Goal: Task Accomplishment & Management: Use online tool/utility

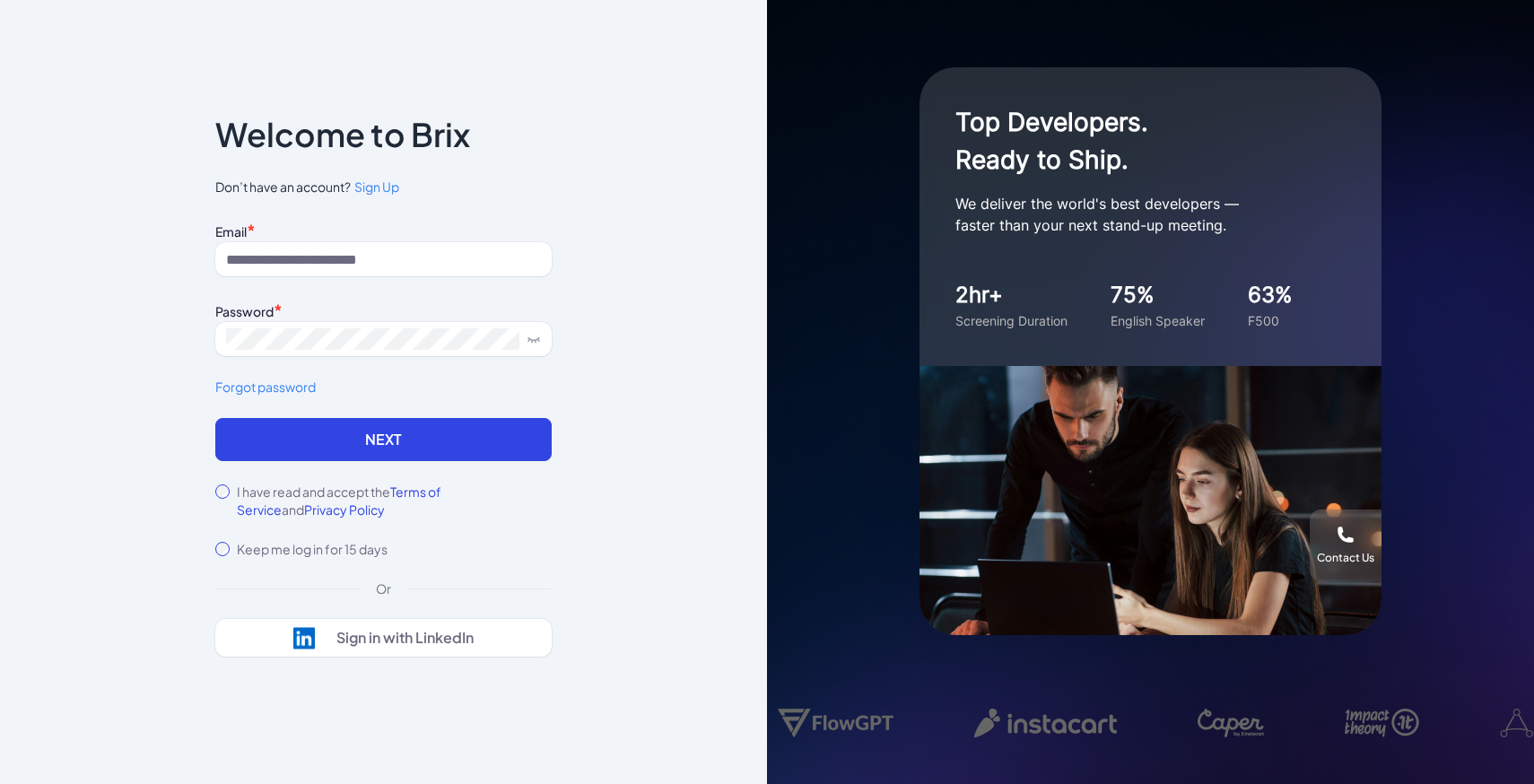
click at [397, 296] on div "Email * Password * Forgot password" at bounding box center [383, 318] width 337 height 200
click at [372, 278] on div "Email * Password * Forgot password" at bounding box center [383, 318] width 337 height 200
click at [342, 253] on input at bounding box center [383, 259] width 337 height 34
type input "**********"
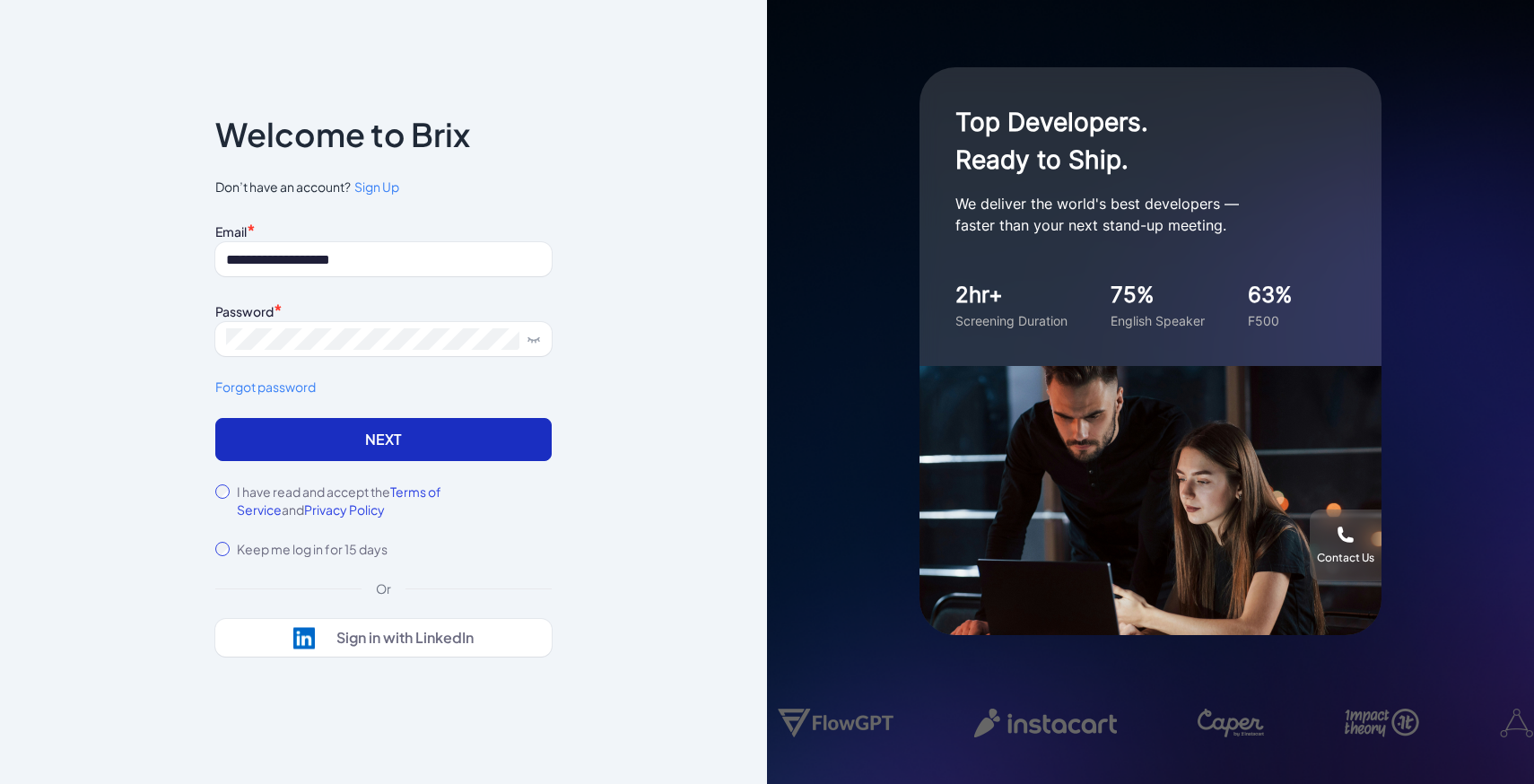
click at [446, 435] on button "Next" at bounding box center [383, 439] width 337 height 43
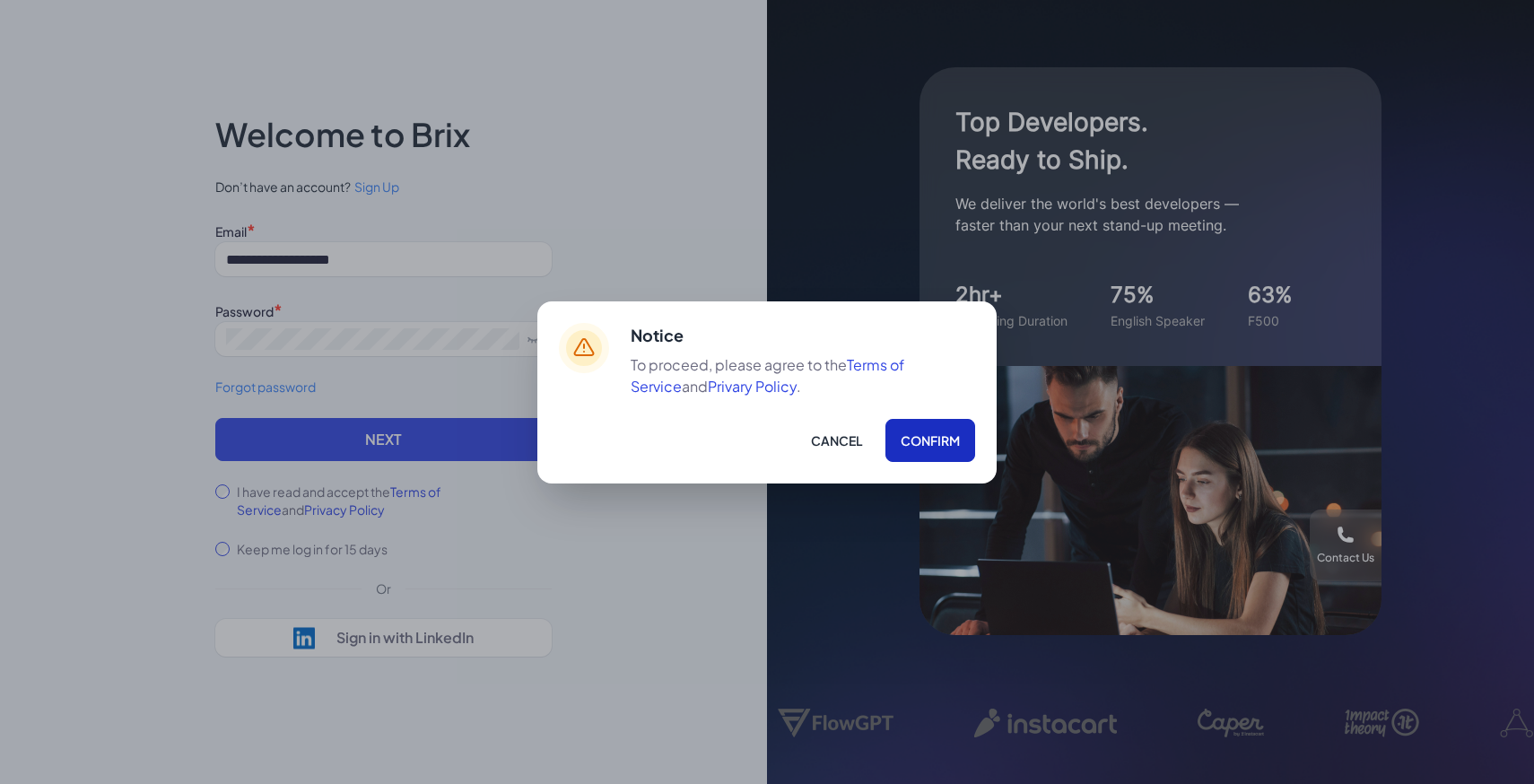
click at [935, 453] on button "Confirm" at bounding box center [930, 440] width 90 height 43
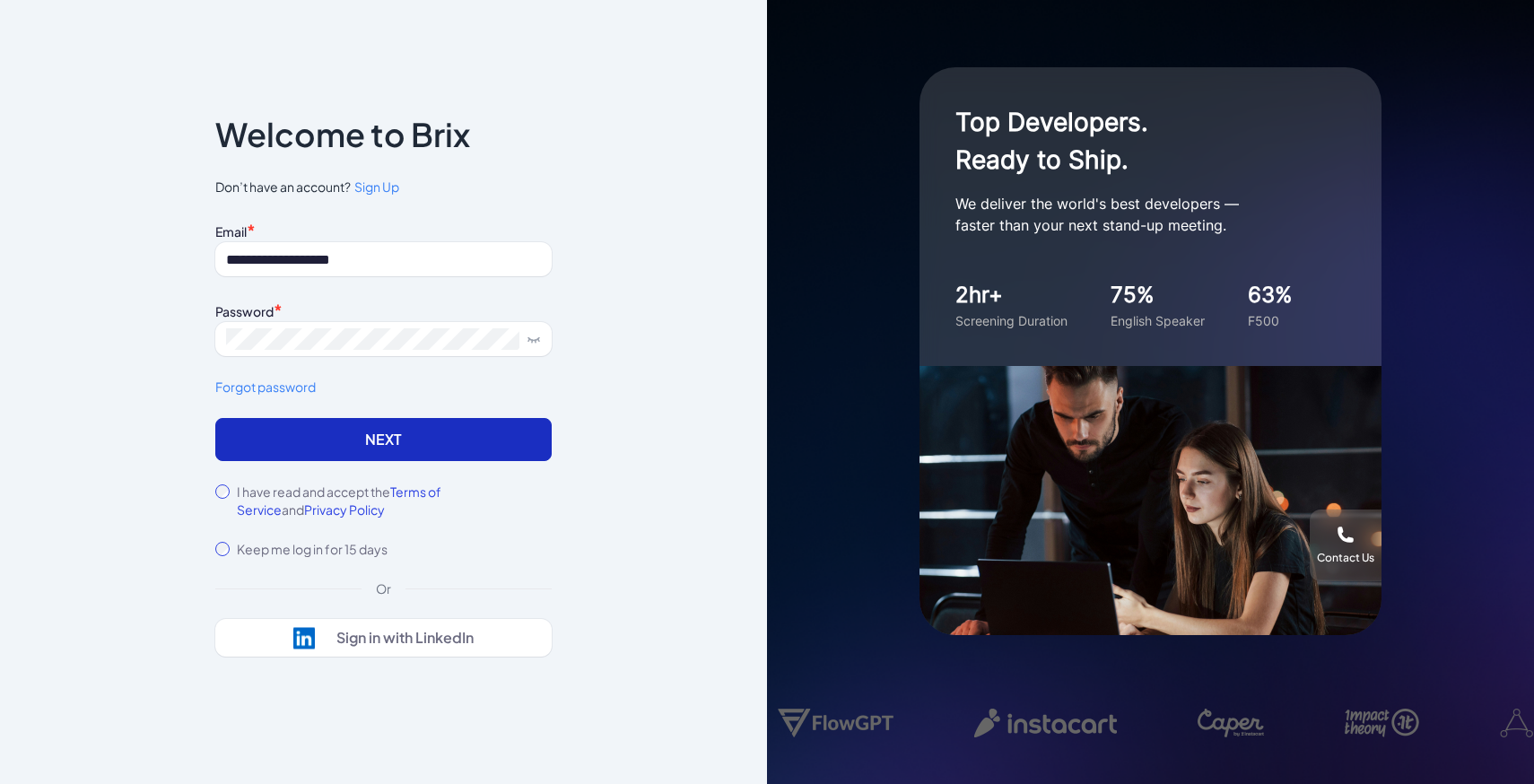
click at [505, 446] on button "Next" at bounding box center [383, 439] width 337 height 43
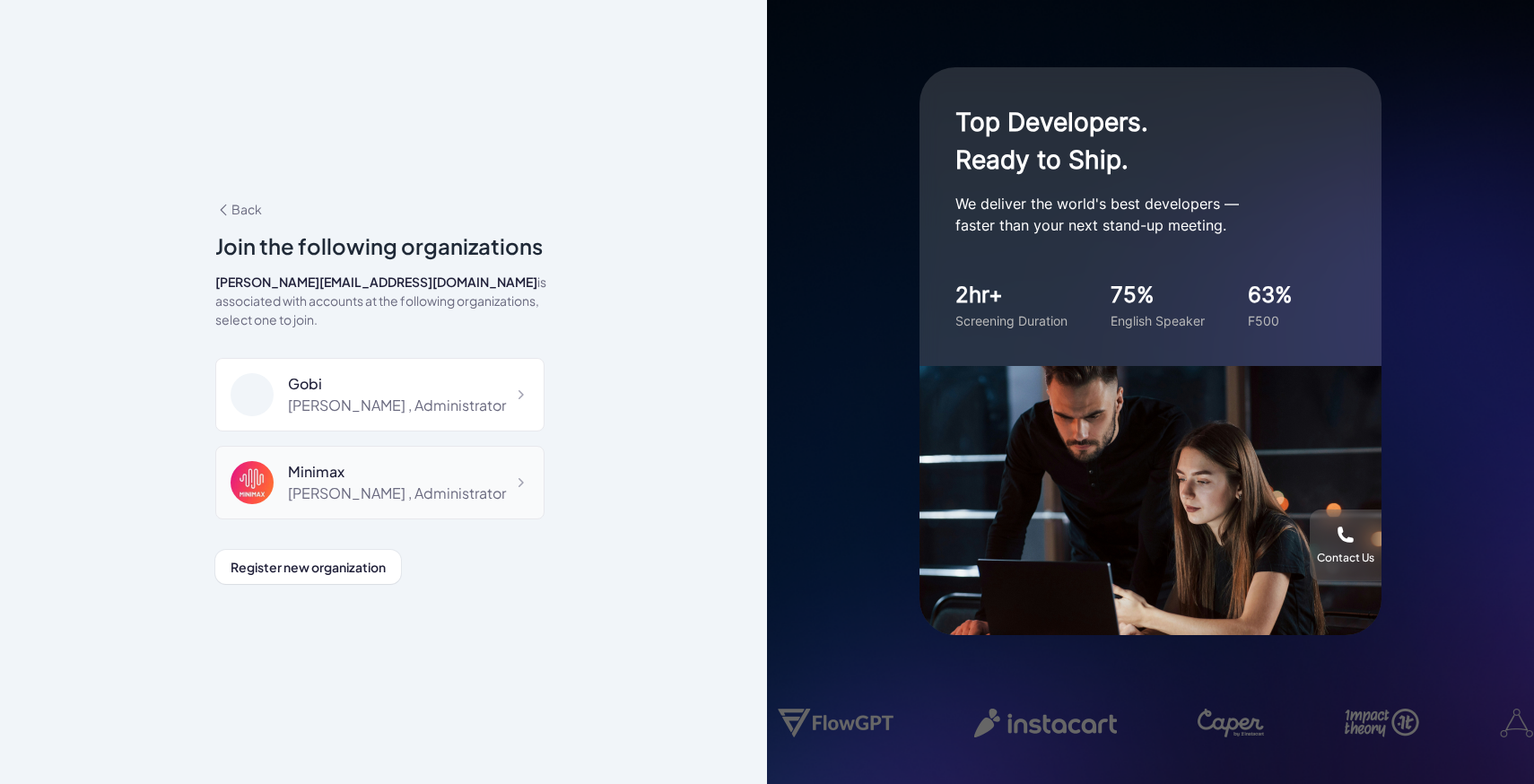
click at [339, 488] on div "Maggie , Administrator" at bounding box center [397, 493] width 218 height 22
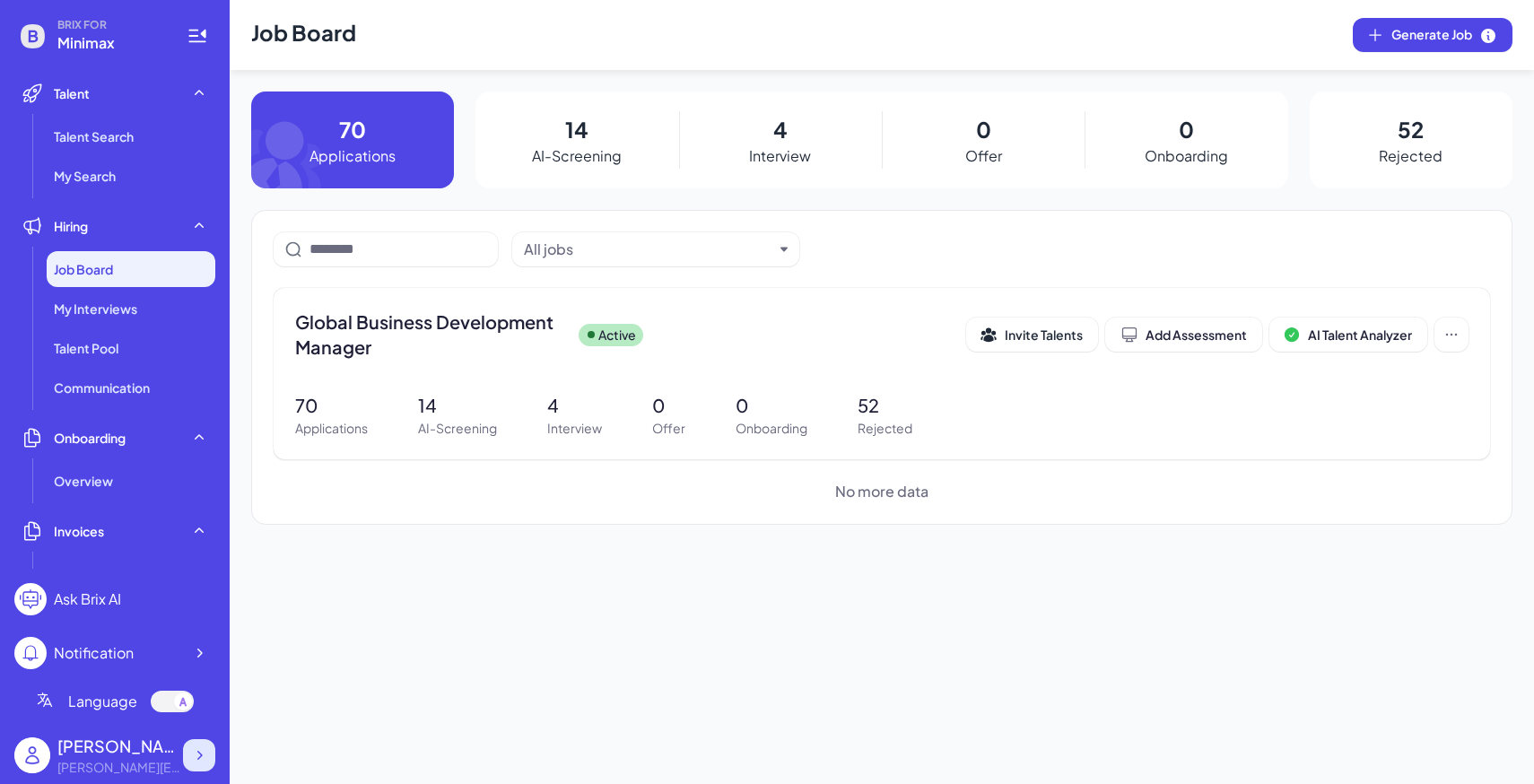
click at [203, 748] on icon at bounding box center [199, 755] width 18 height 18
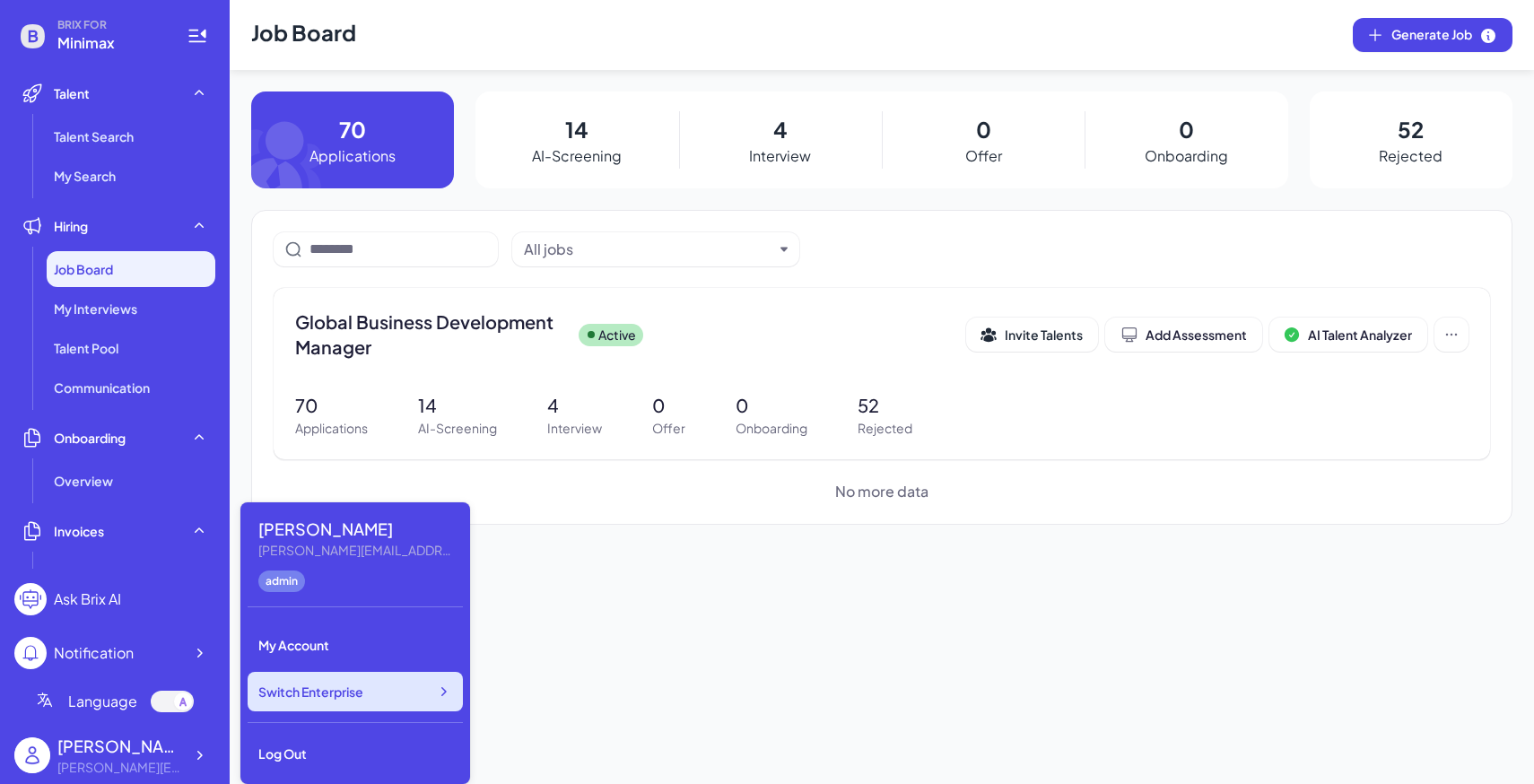
click at [354, 698] on span "Switch Enterprise" at bounding box center [311, 691] width 105 height 18
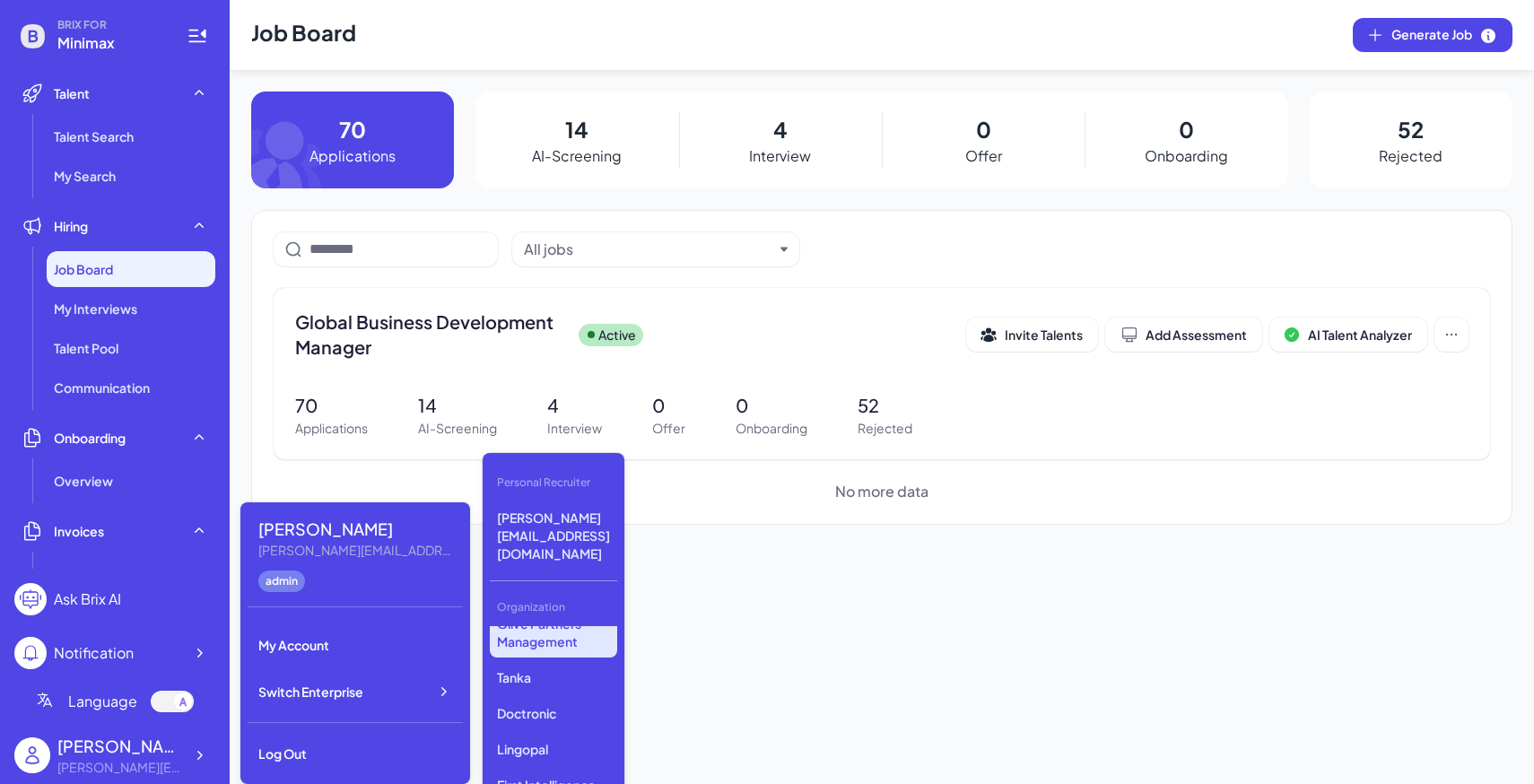
scroll to position [452, 0]
click at [554, 604] on p "Olive Partners Management" at bounding box center [553, 629] width 128 height 50
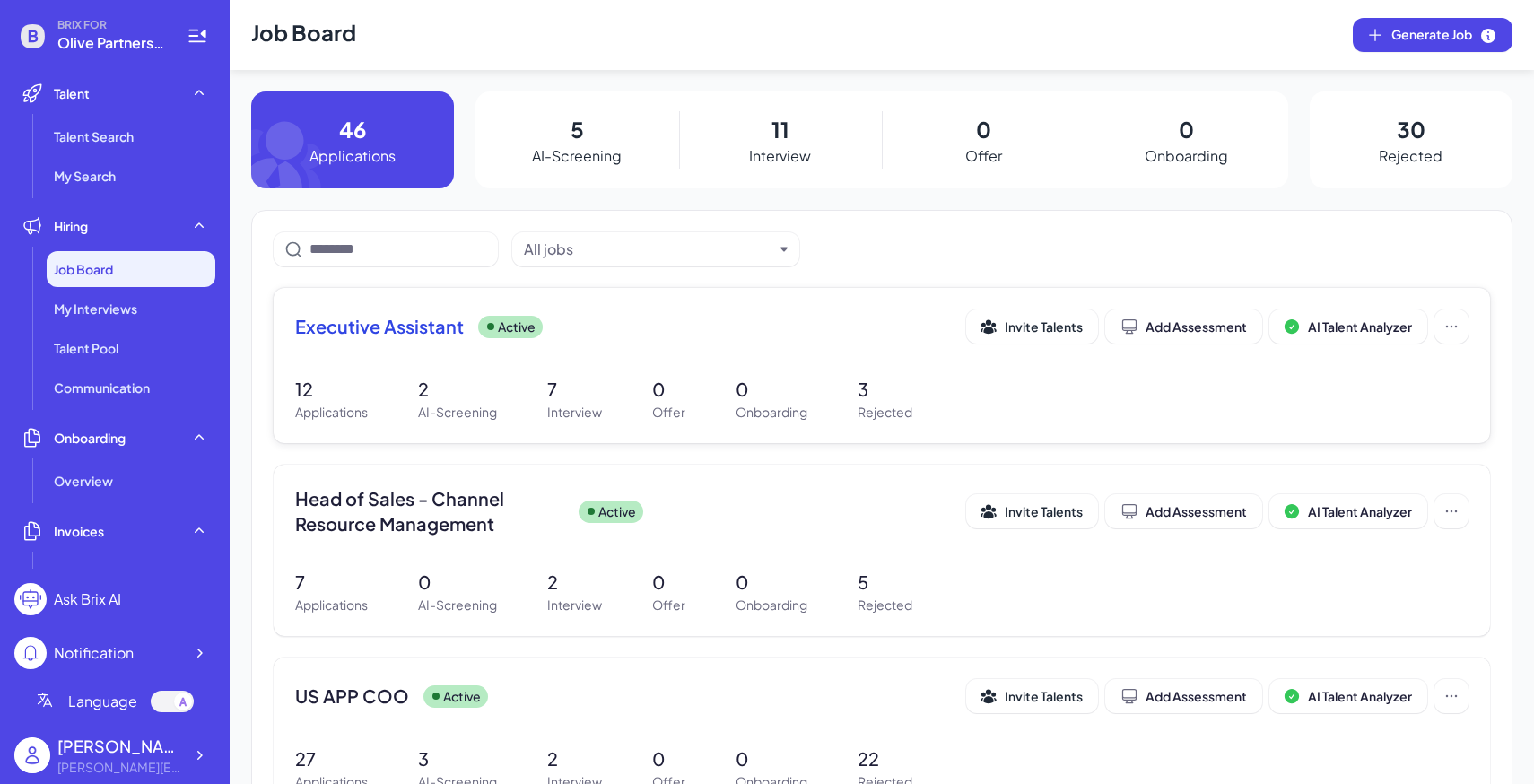
scroll to position [116, 0]
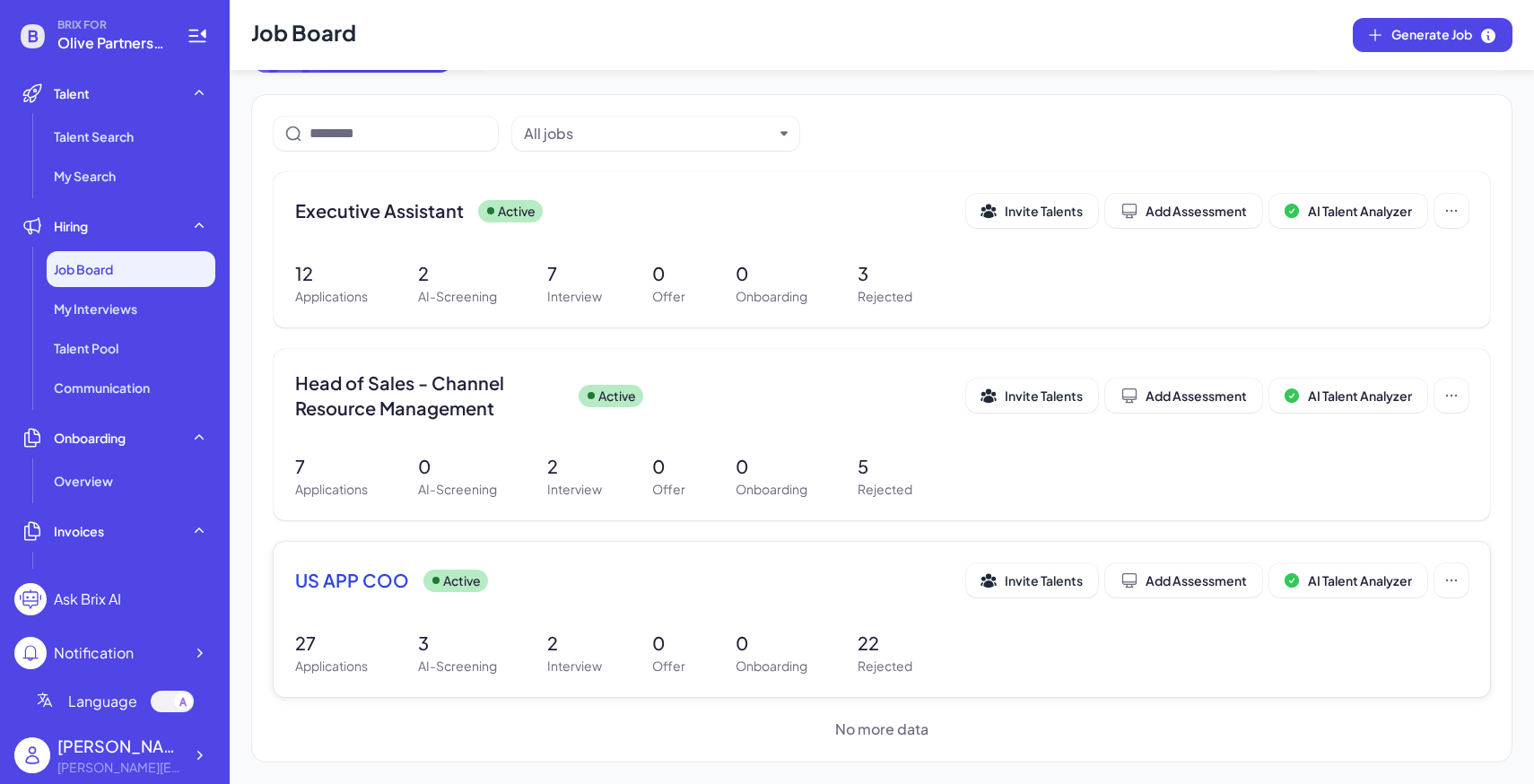
click at [702, 586] on div "US APP COO Active" at bounding box center [630, 579] width 670 height 25
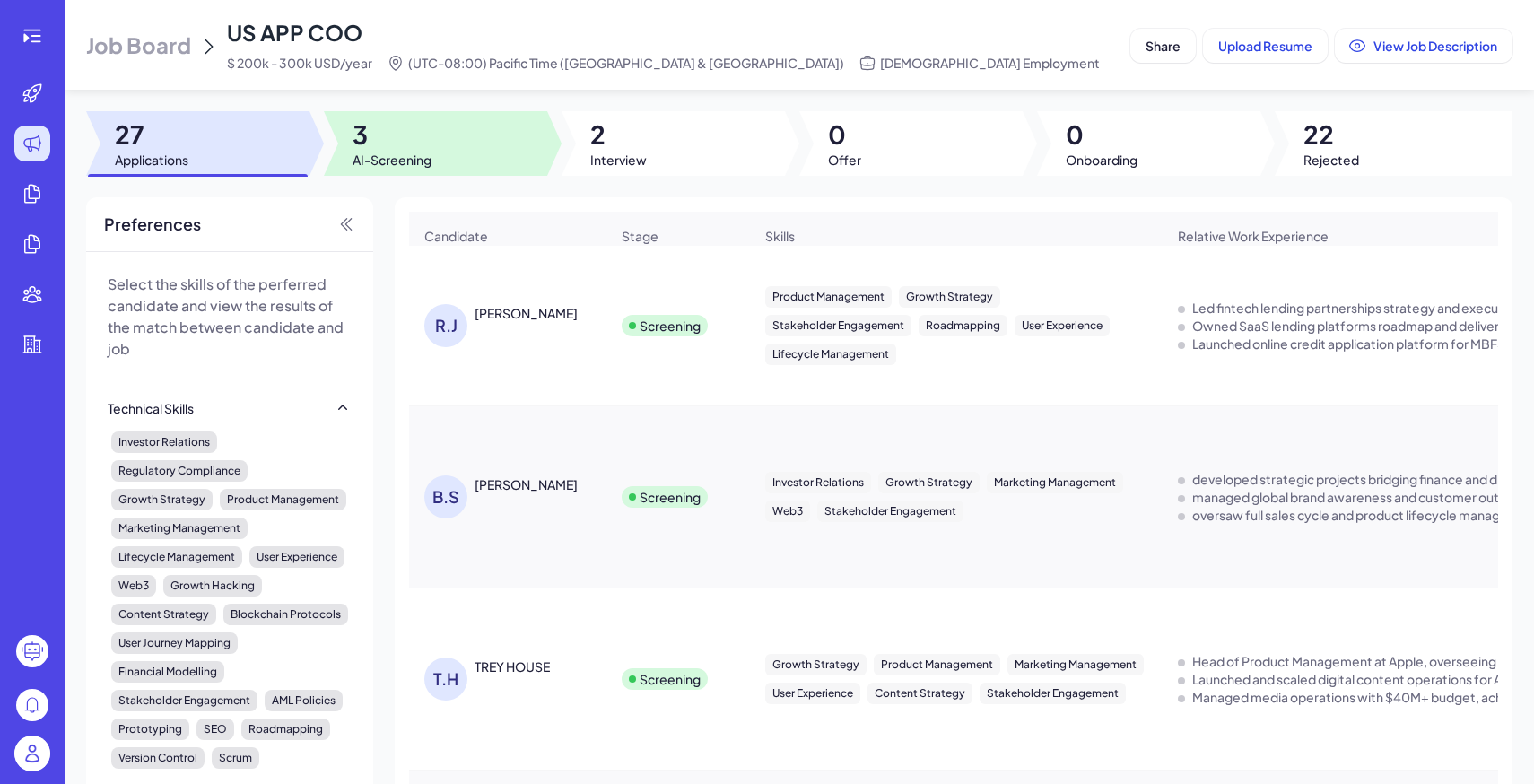
click at [438, 134] on div at bounding box center [436, 143] width 224 height 64
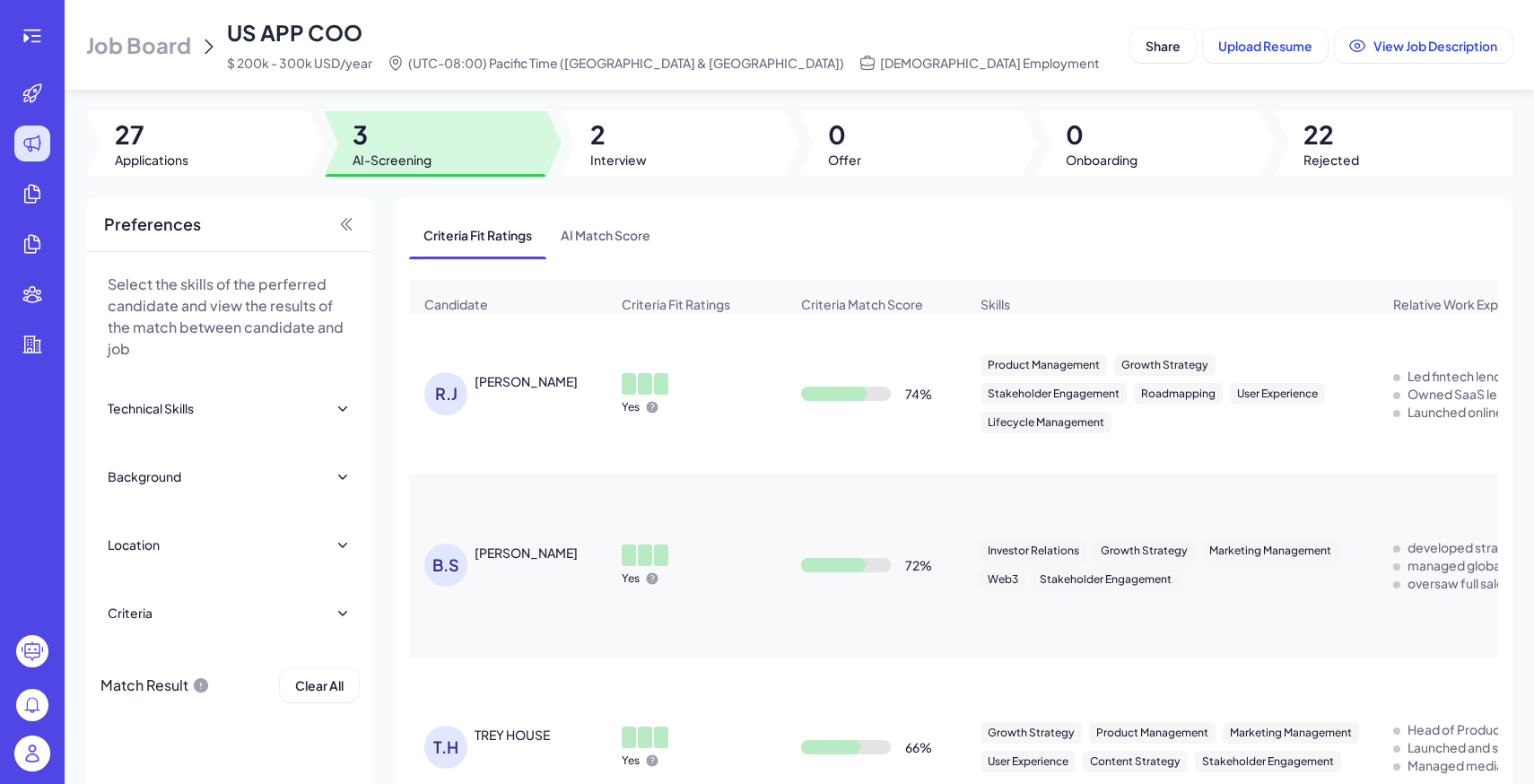
scroll to position [95, 0]
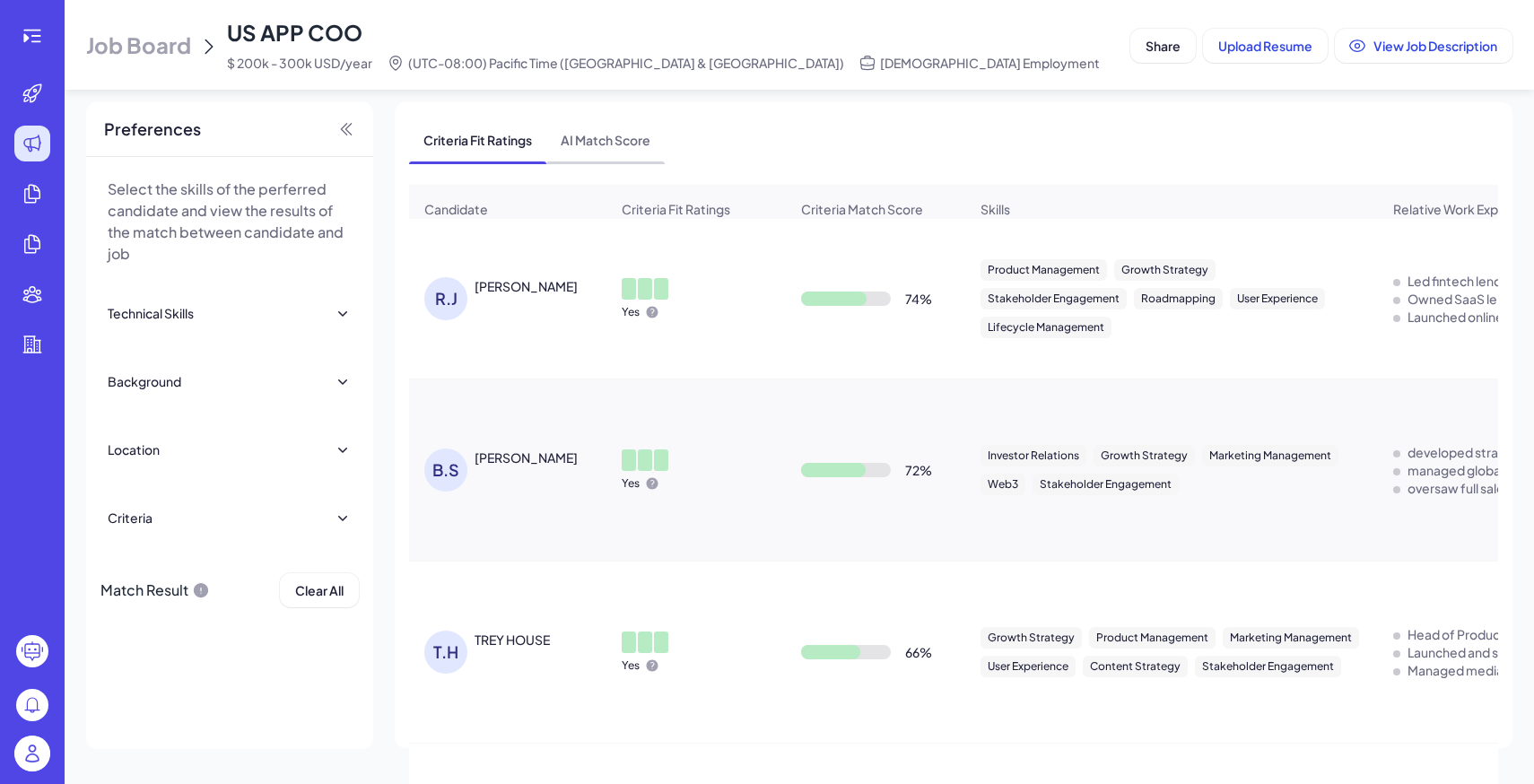
click at [594, 147] on span "AI Match Score" at bounding box center [606, 140] width 119 height 47
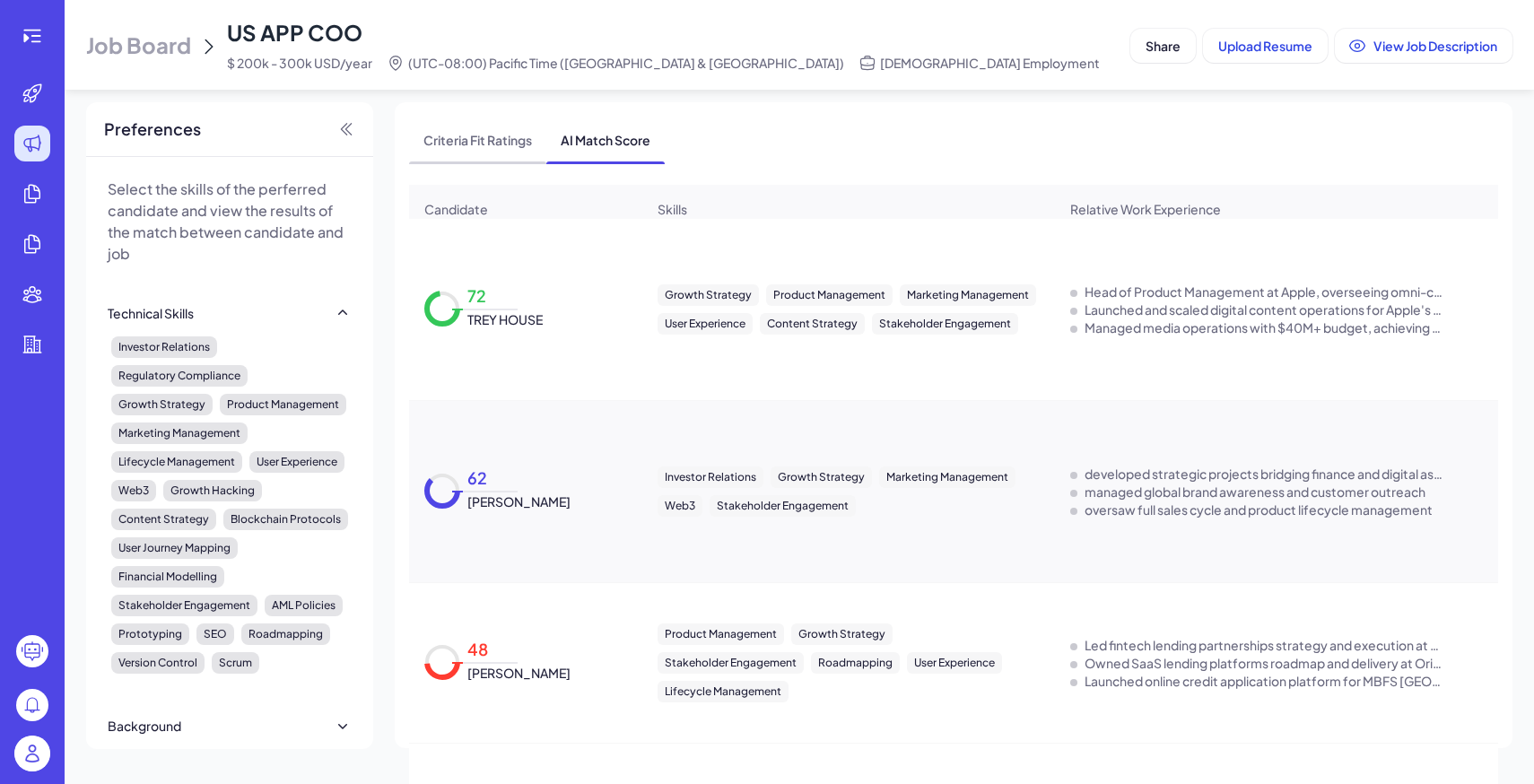
click at [475, 141] on span "Criteria Fit Ratings" at bounding box center [477, 140] width 138 height 47
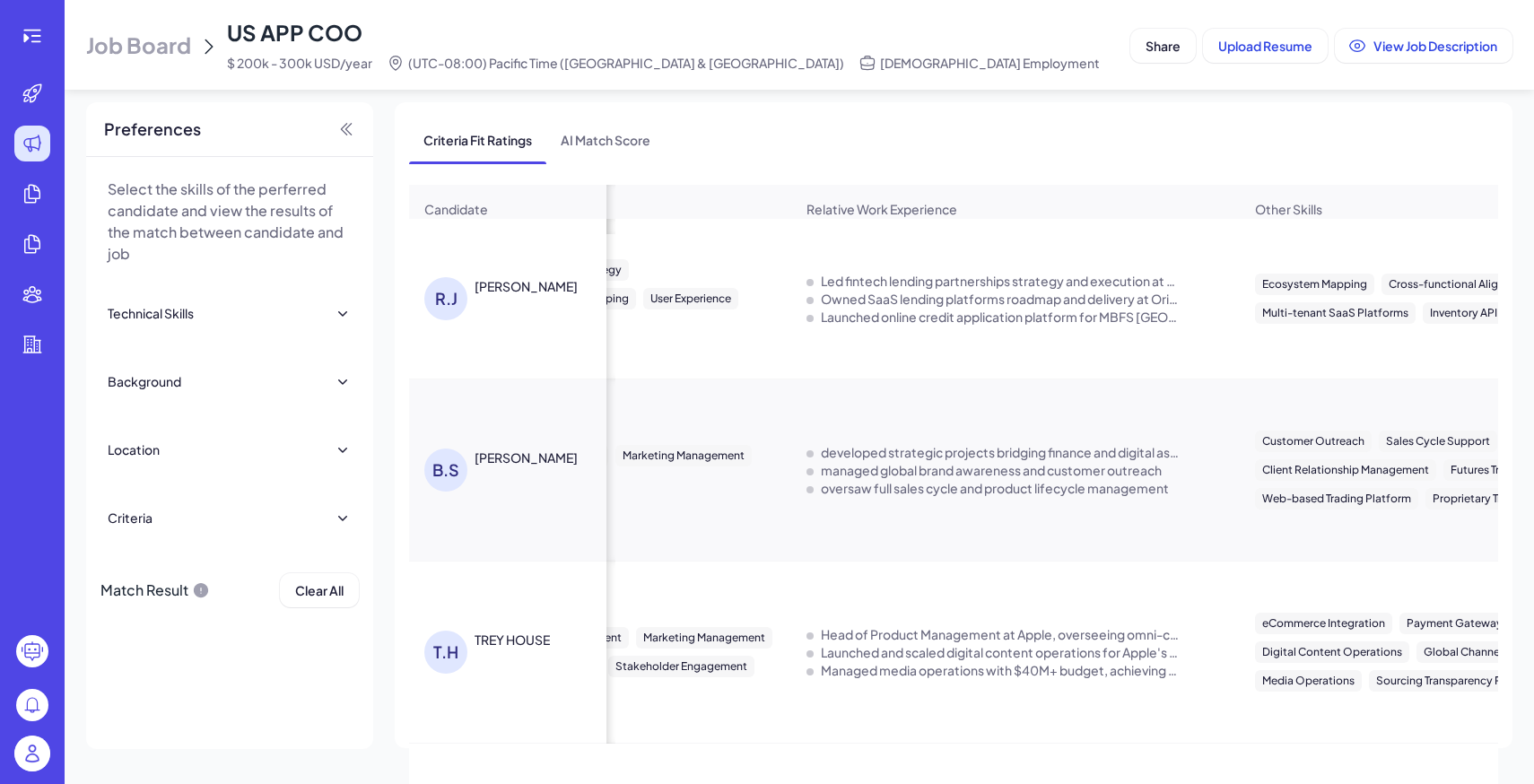
scroll to position [0, 809]
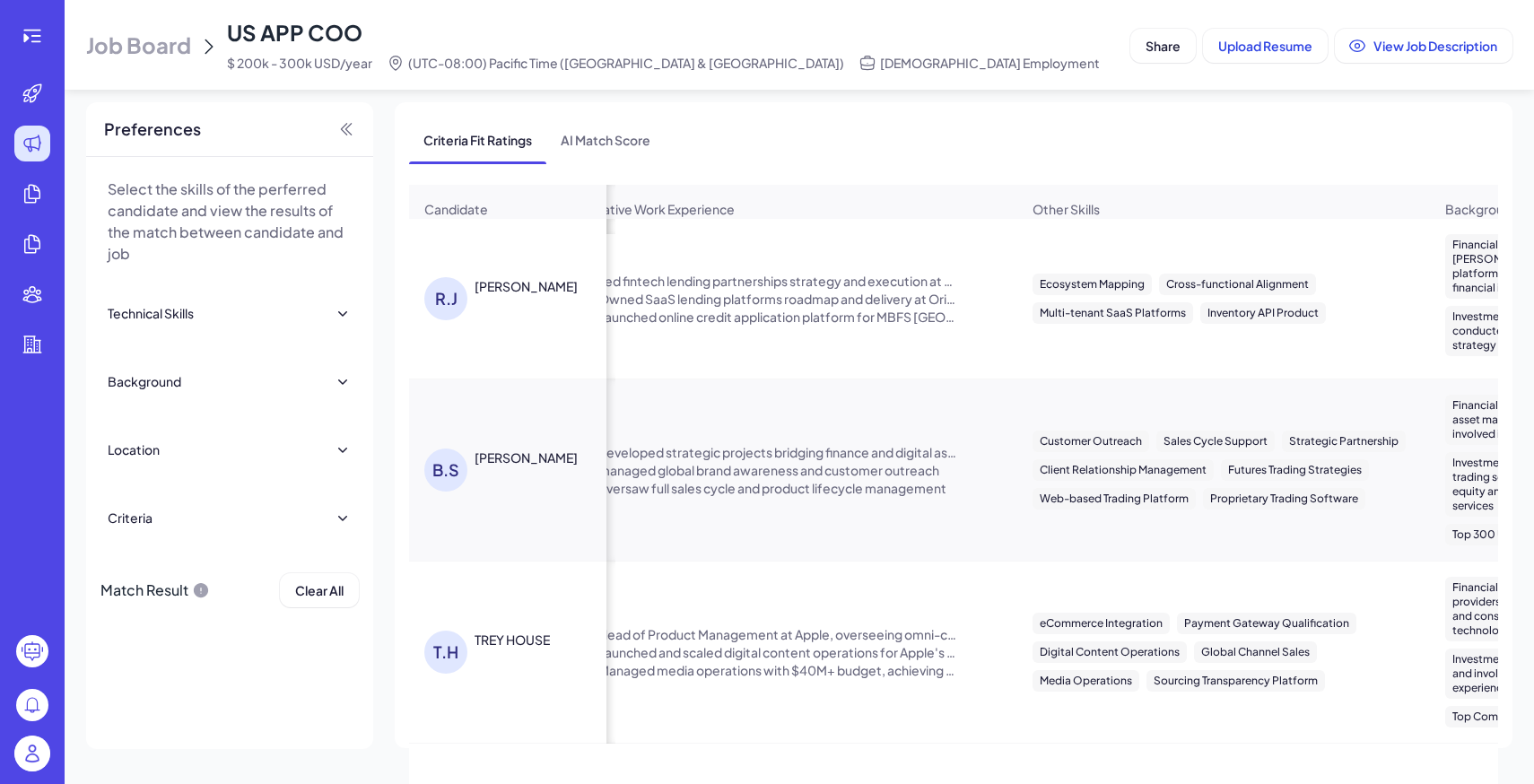
click at [1003, 363] on td "Led fintech lending partnerships strategy and execution at BECU. Owned SaaS len…" at bounding box center [792, 299] width 449 height 160
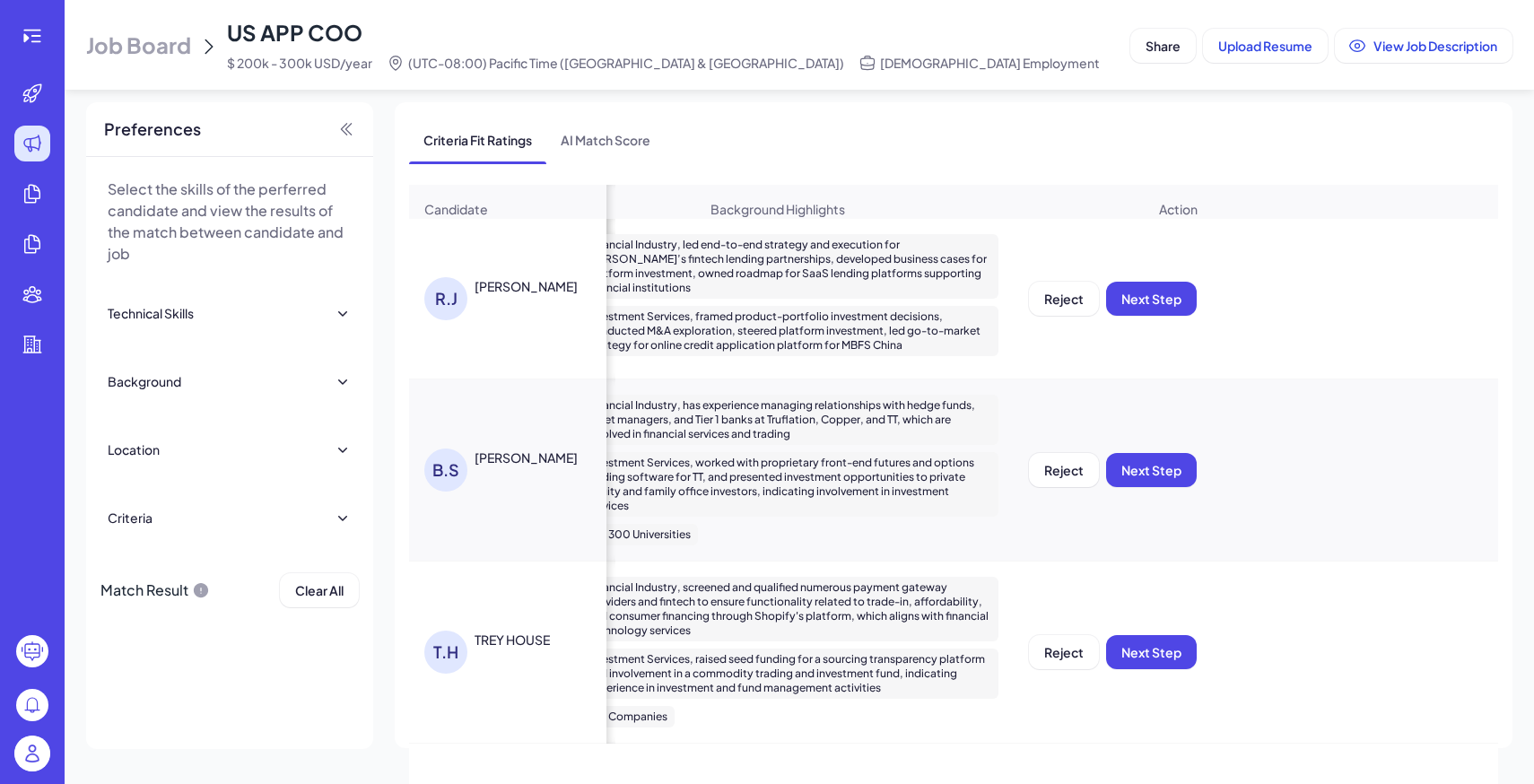
scroll to position [0, 1674]
click at [147, 7] on header "Job Board US APP COO $ 200k - 300k USD/year (UTC-08:00) Pacific Time (US & Cana…" at bounding box center [798, 45] width 1469 height 90
click at [147, 43] on span "Job Board" at bounding box center [139, 45] width 105 height 29
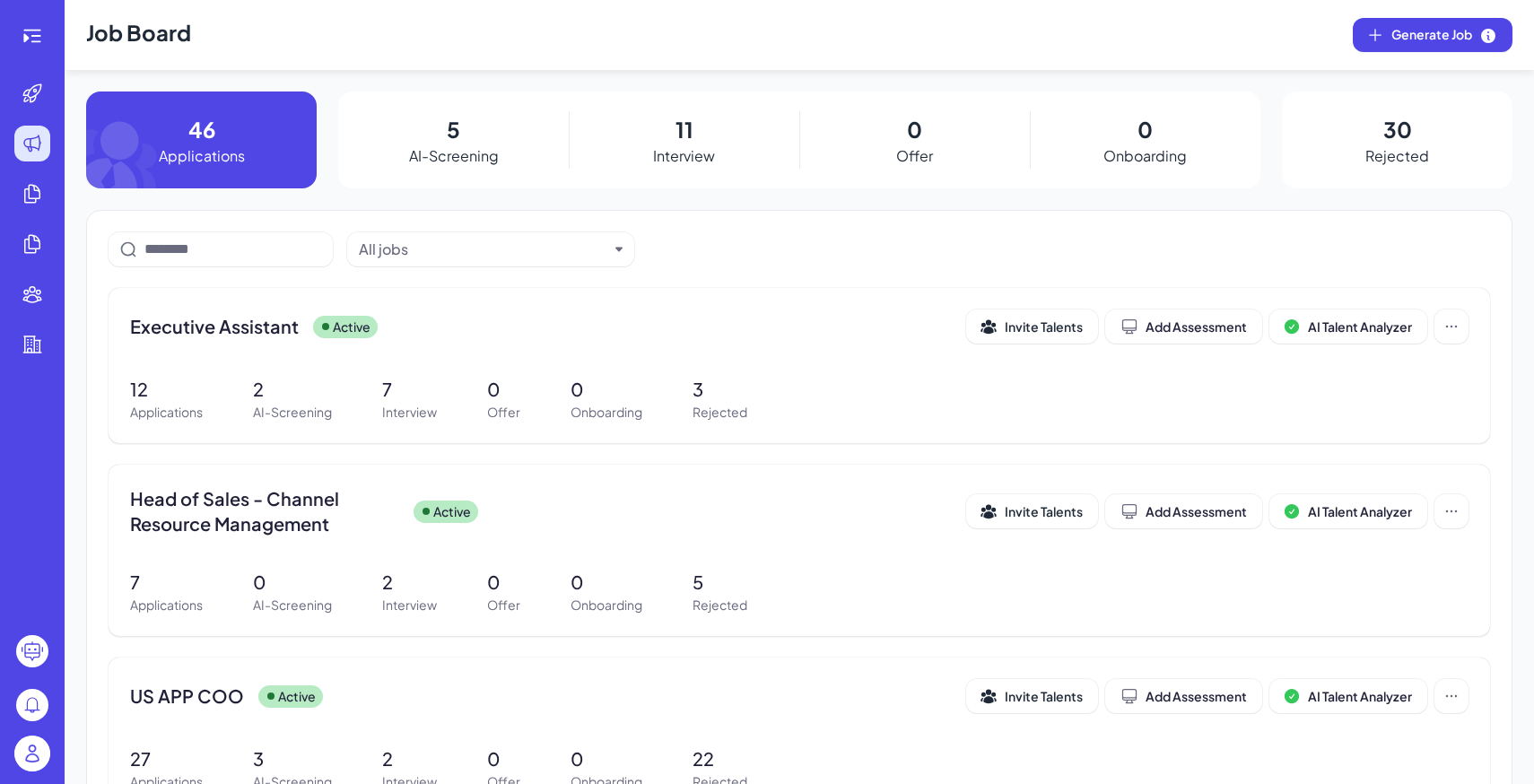
click at [24, 738] on img at bounding box center [32, 753] width 36 height 36
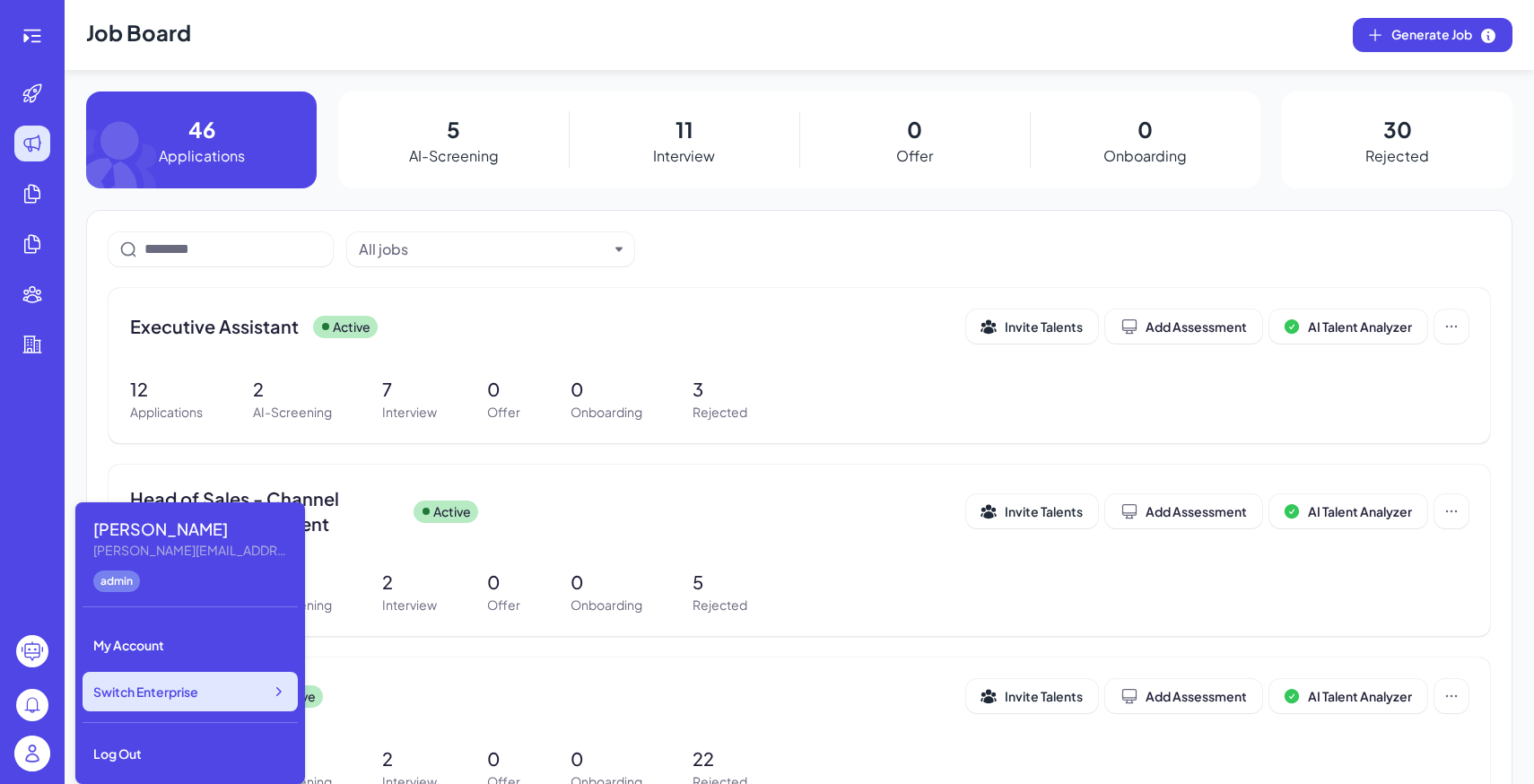
click at [156, 694] on span "Switch Enterprise" at bounding box center [146, 691] width 105 height 18
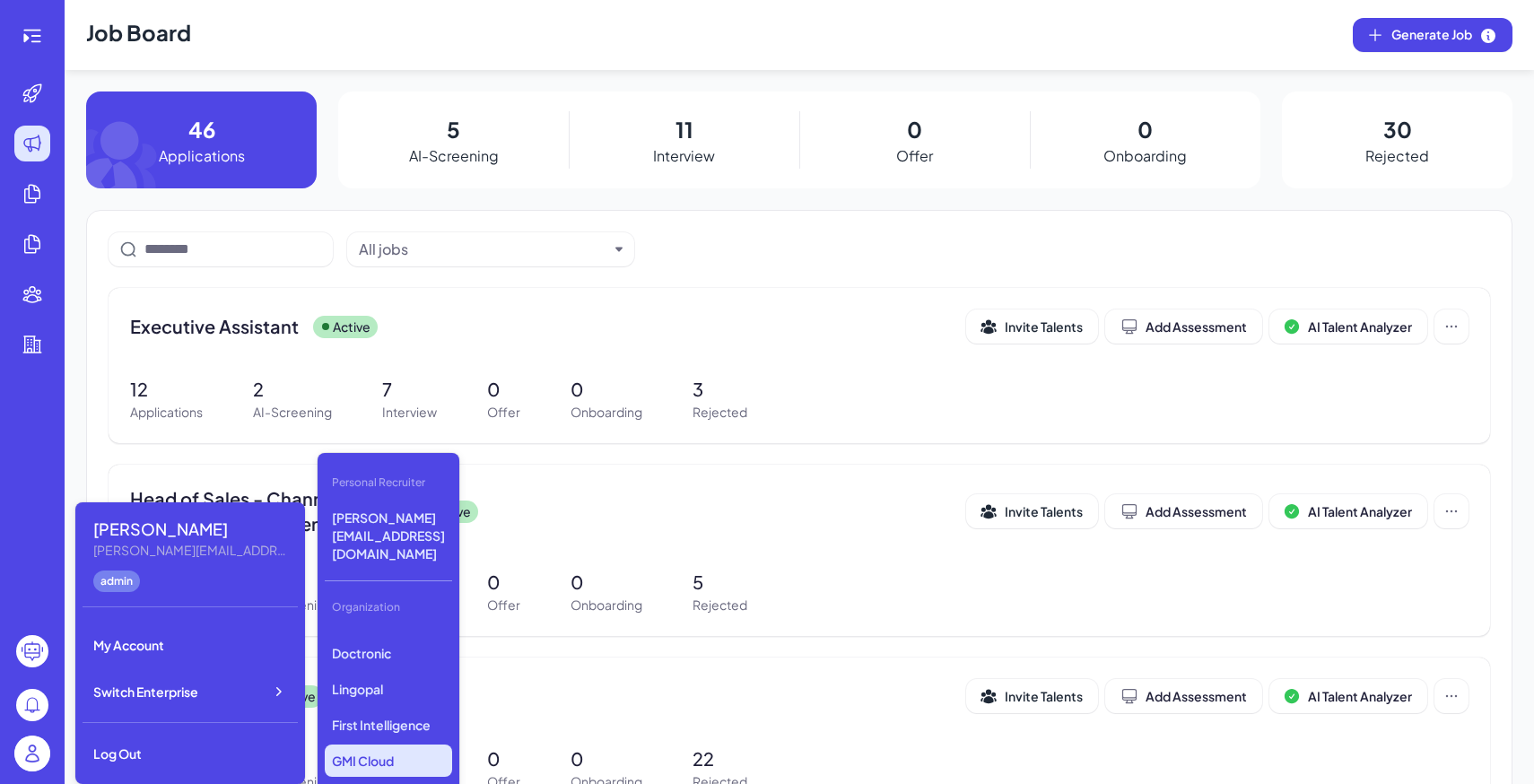
scroll to position [570, 0]
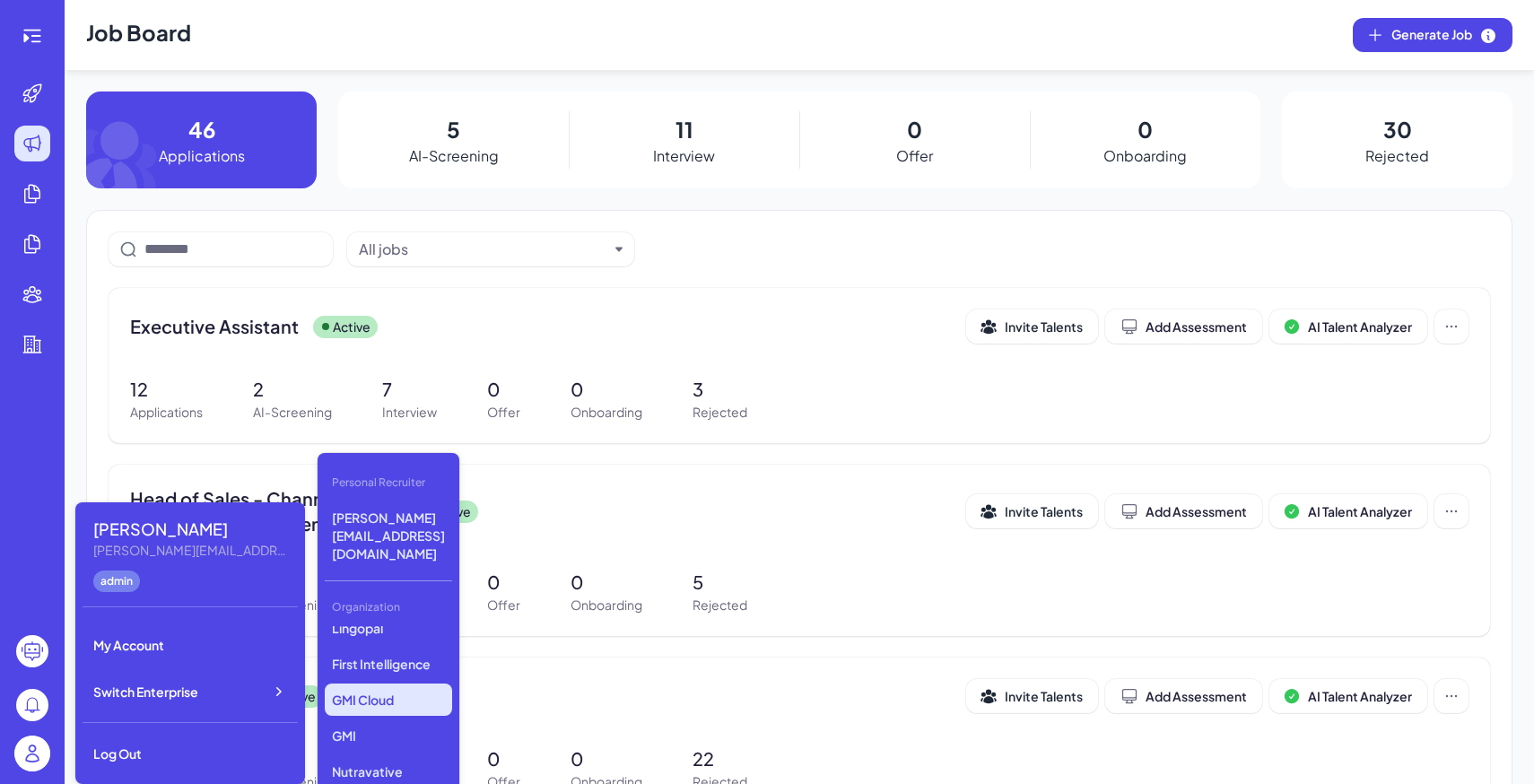
click at [423, 683] on p "GMI Cloud" at bounding box center [388, 699] width 128 height 33
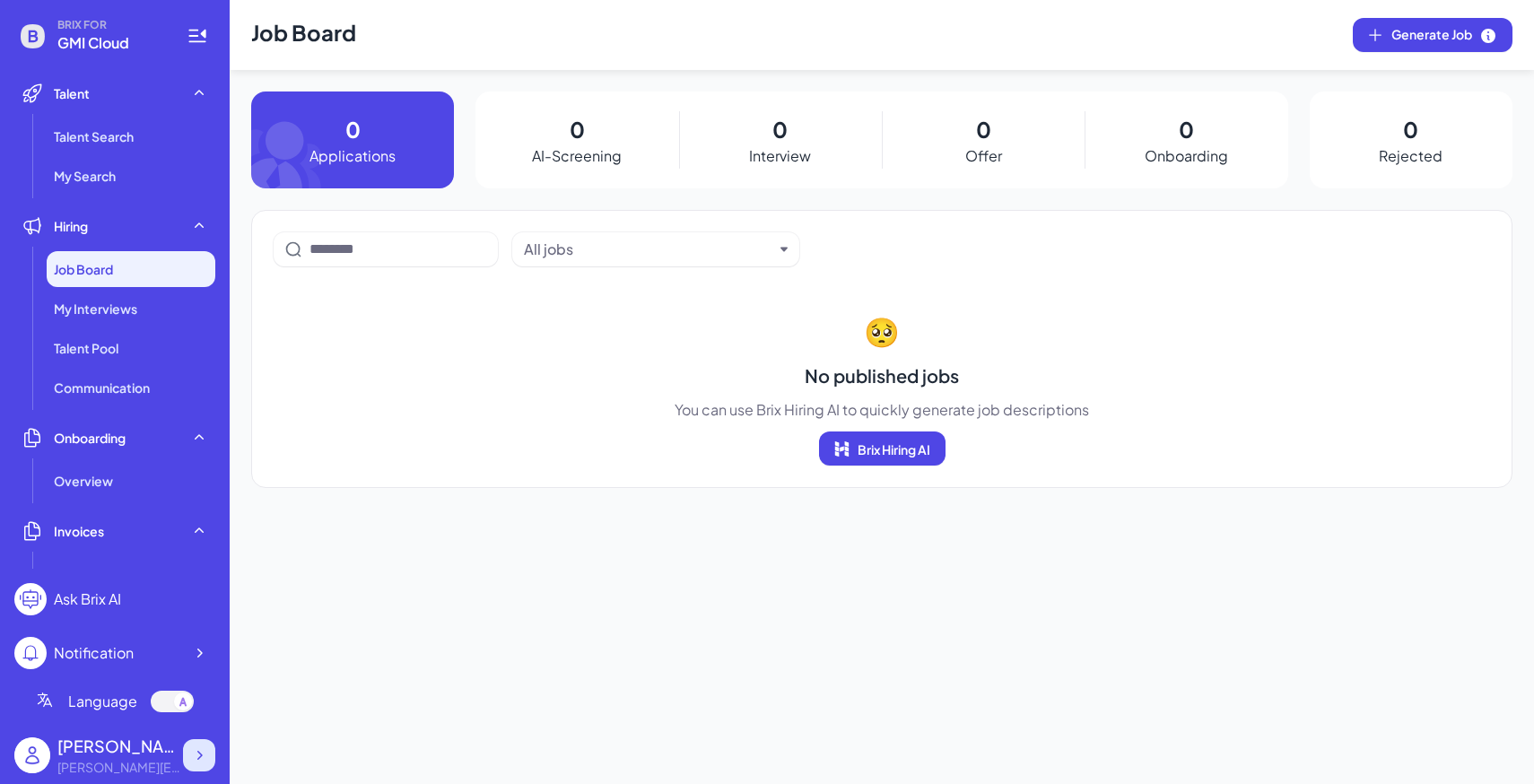
click at [193, 754] on icon at bounding box center [199, 755] width 18 height 18
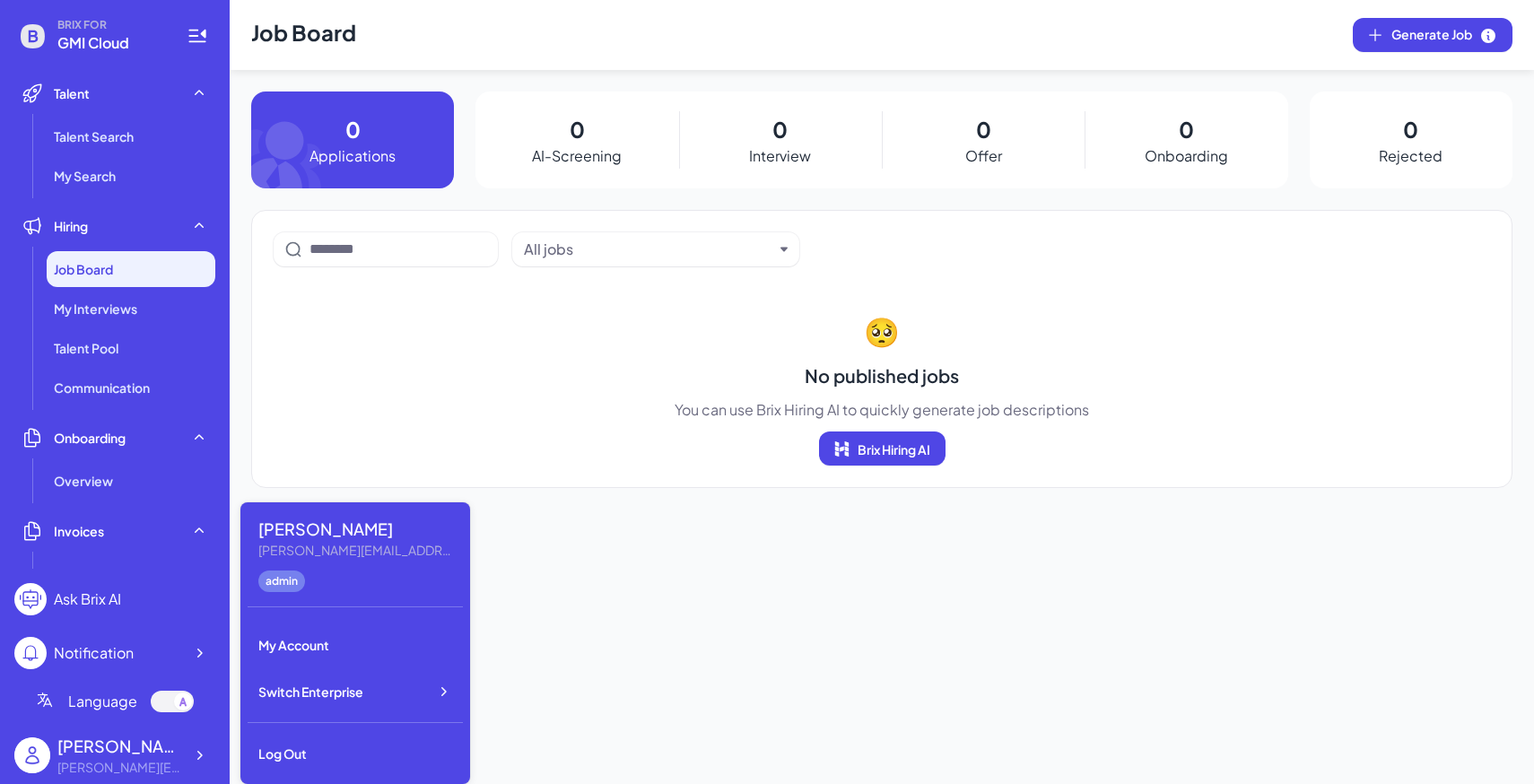
click at [338, 711] on div "Maggie Maggie@joinbrix.com admin My Account Switch Enterprise Log Out" at bounding box center [356, 642] width 230 height 281
click at [390, 705] on div "Switch Enterprise" at bounding box center [355, 691] width 215 height 40
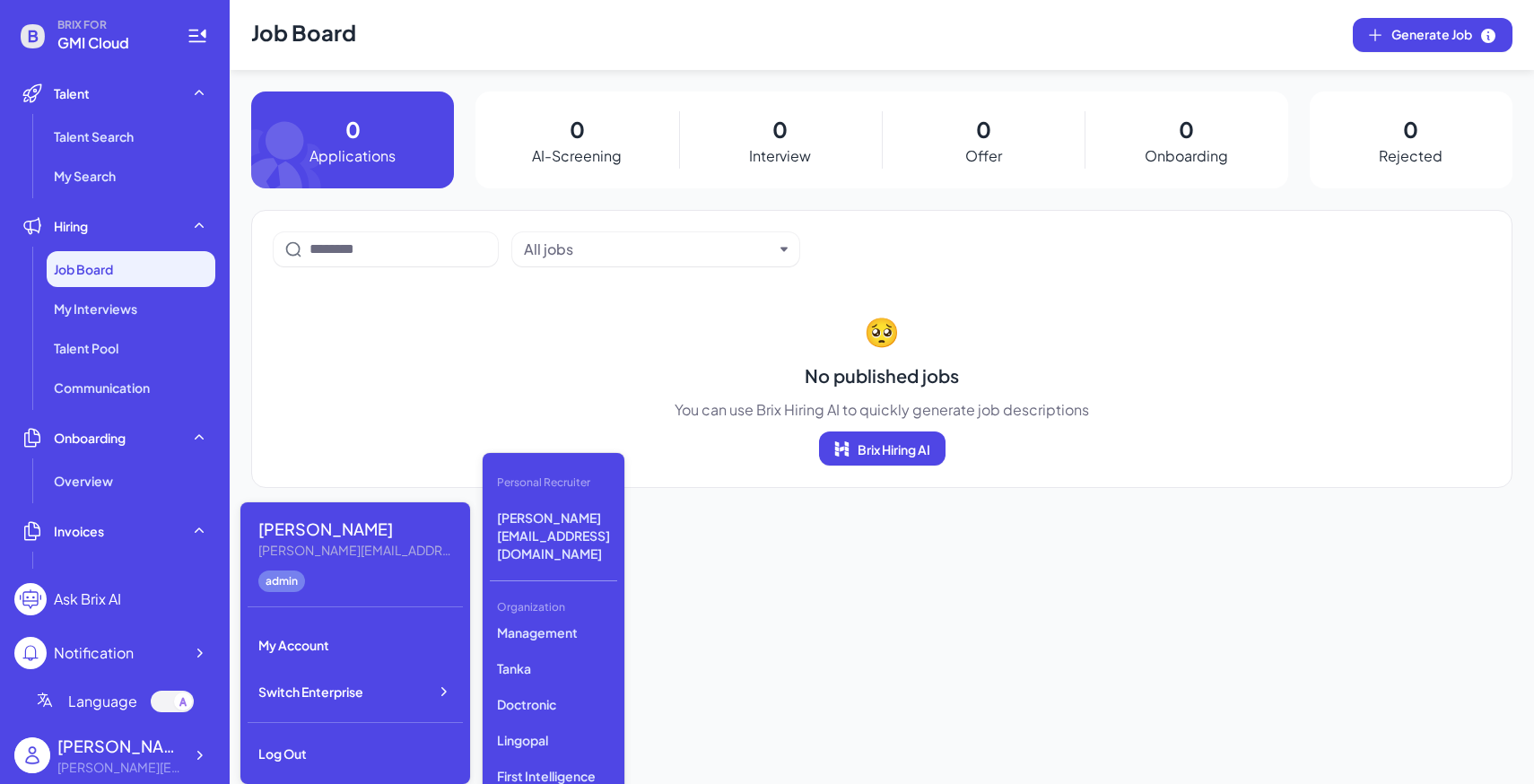
scroll to position [570, 0]
click at [537, 719] on p "GMI" at bounding box center [553, 735] width 128 height 33
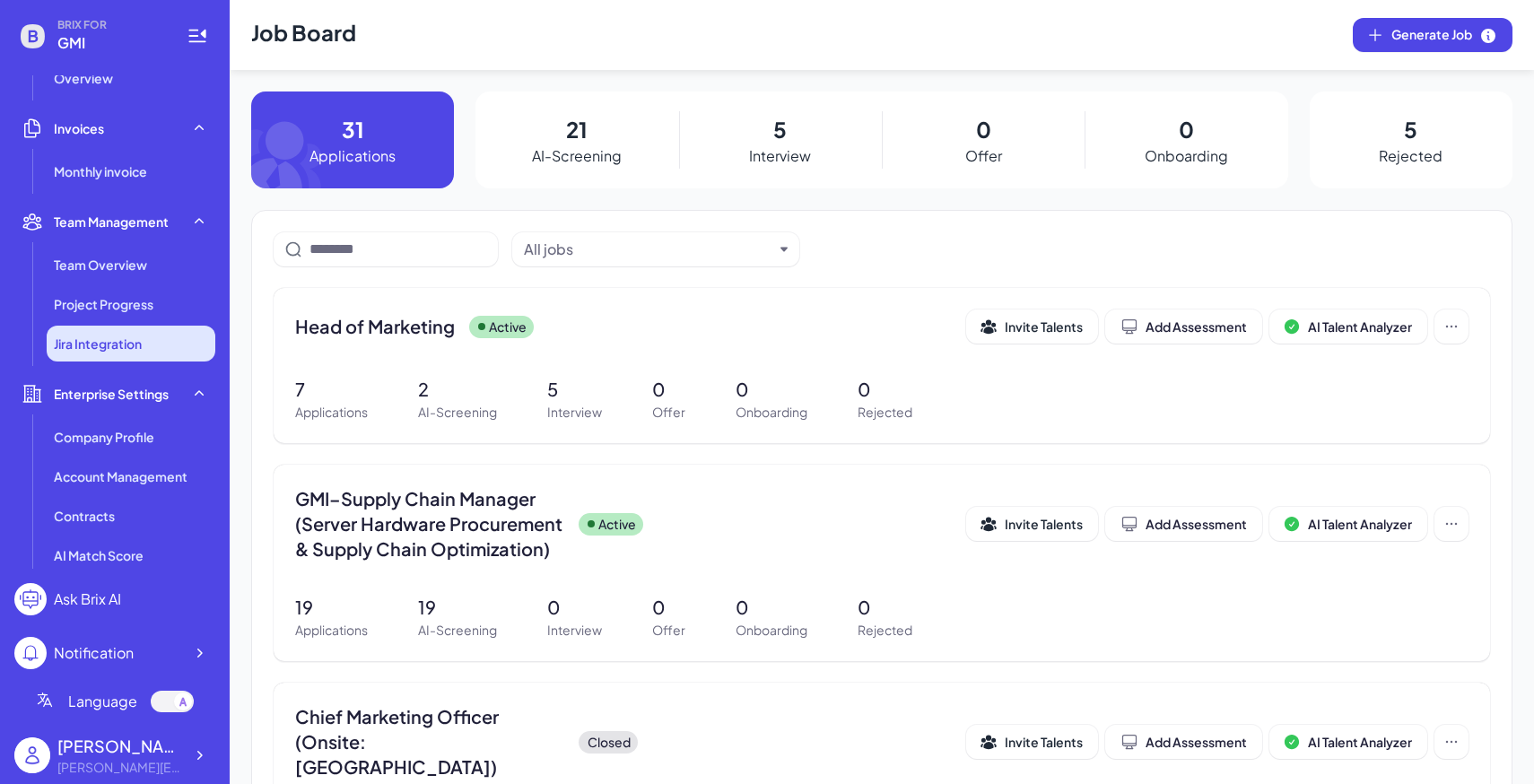
scroll to position [404, 0]
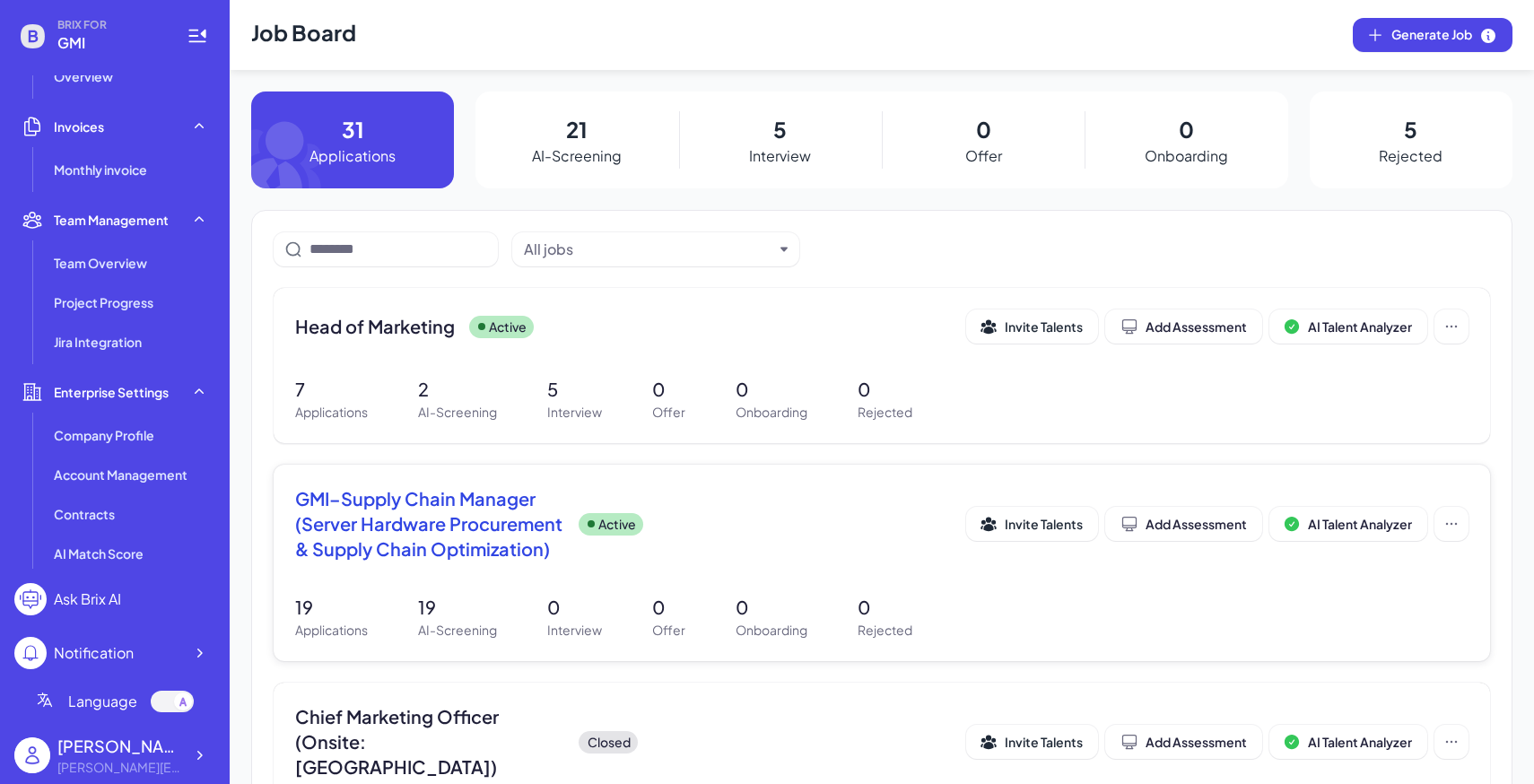
click at [420, 599] on p "19" at bounding box center [458, 607] width 79 height 27
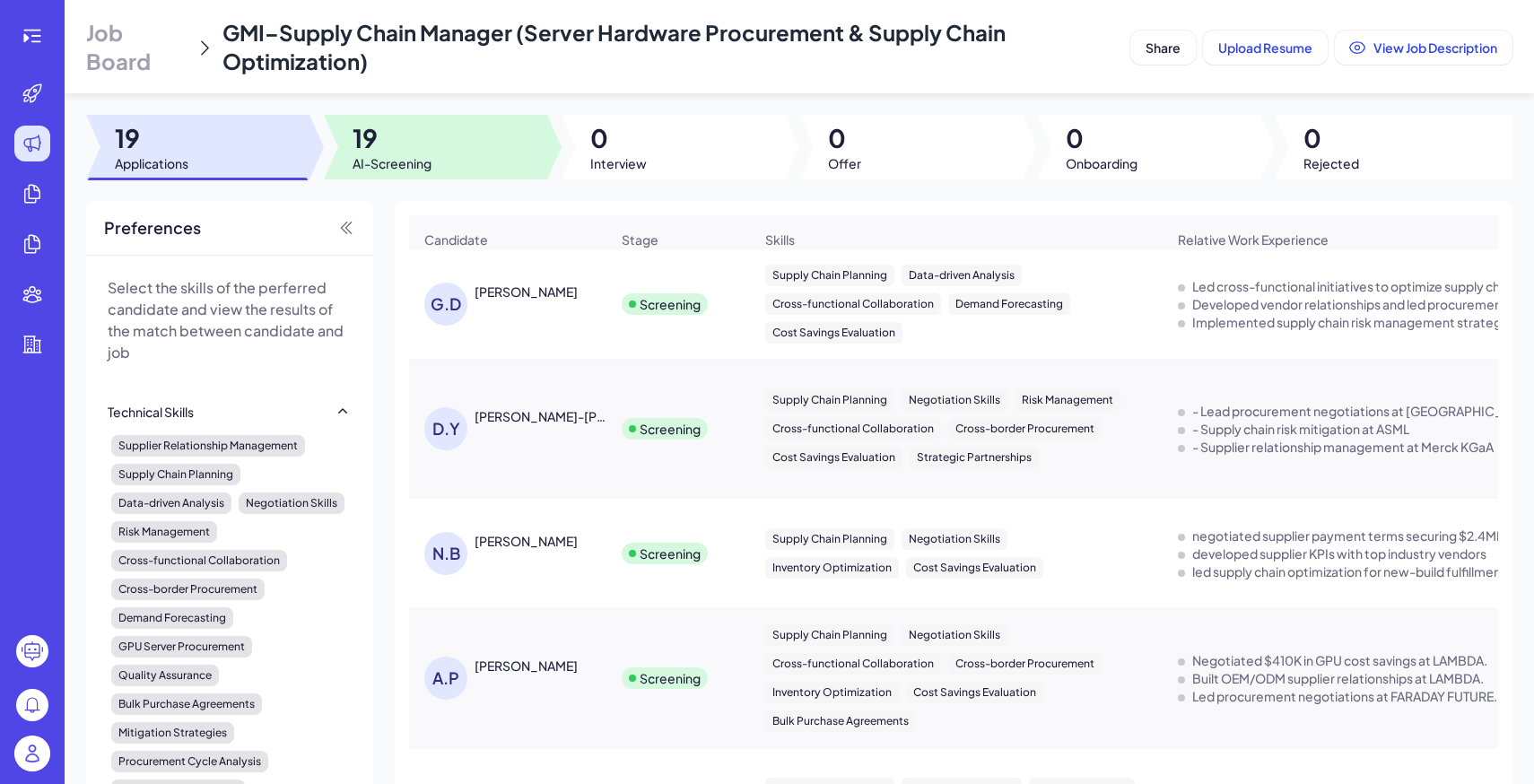
click at [435, 129] on div at bounding box center [436, 147] width 224 height 64
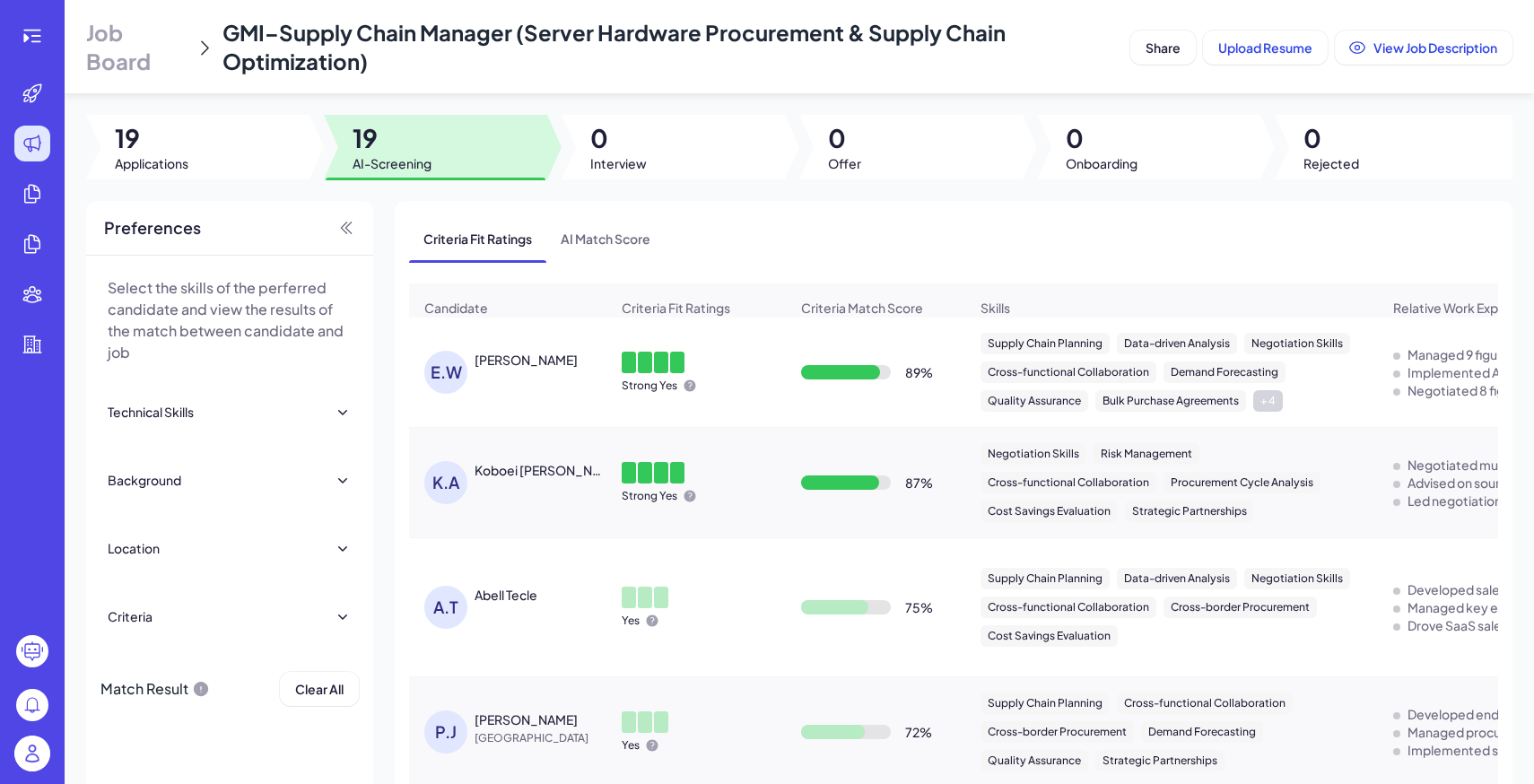
click at [624, 354] on div at bounding box center [629, 362] width 14 height 22
click at [642, 363] on div at bounding box center [645, 362] width 14 height 22
click at [519, 351] on div "[PERSON_NAME]" at bounding box center [526, 359] width 103 height 18
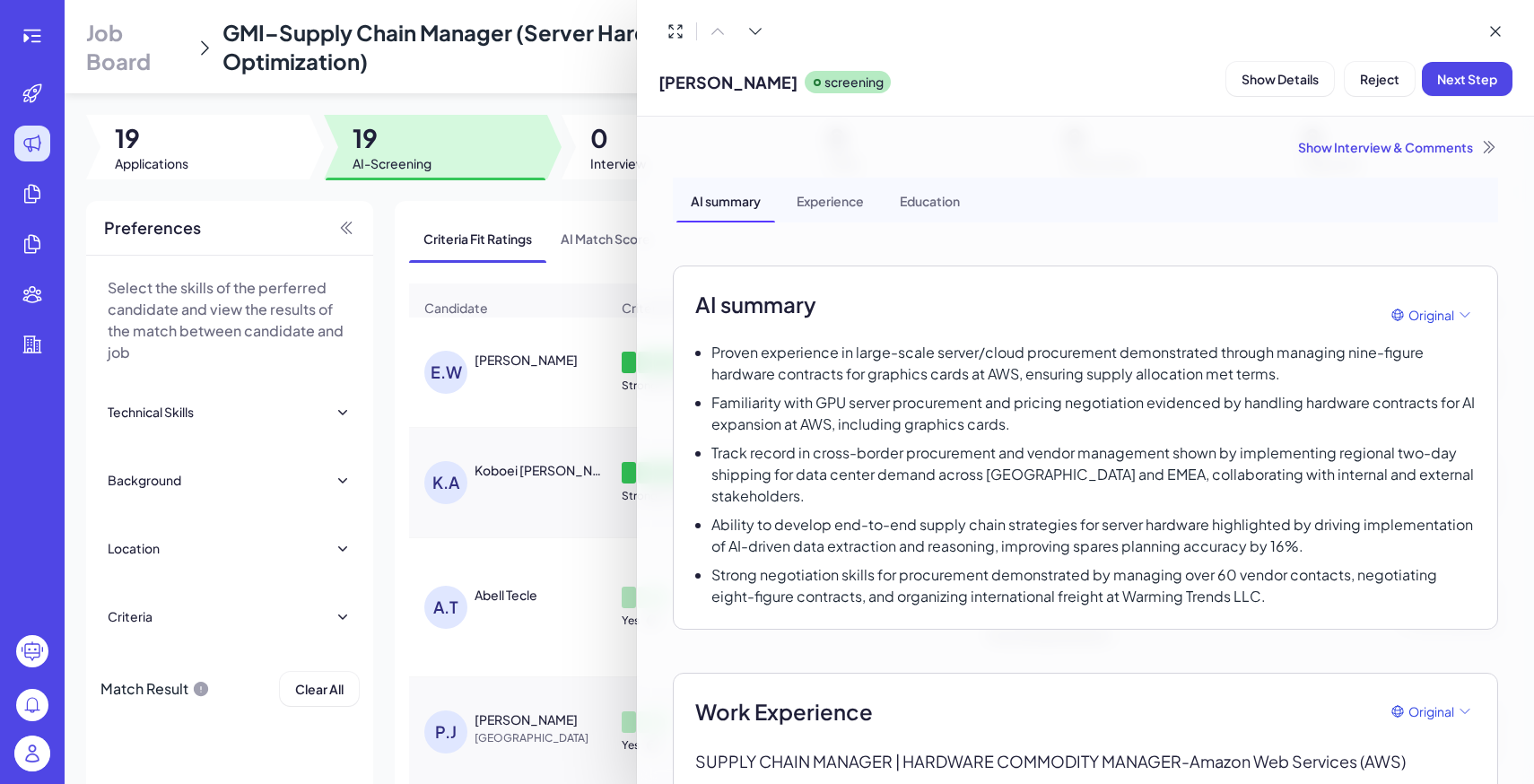
click at [1161, 77] on div "[PERSON_NAME] screening Show Details Reject Next Step" at bounding box center [1085, 78] width 854 height 46
